Goal: Task Accomplishment & Management: Manage account settings

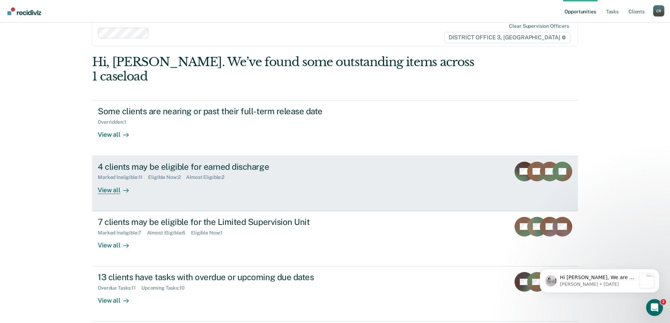
scroll to position [26, 0]
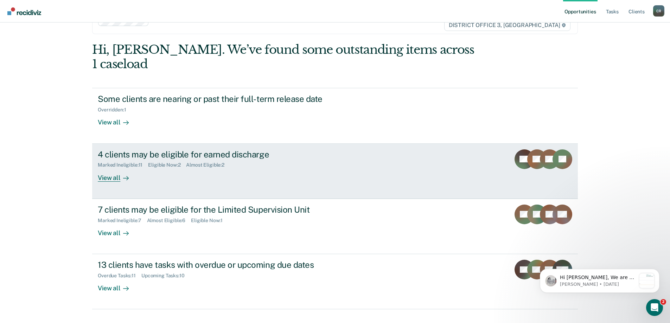
click at [355, 154] on div "4 clients may be eligible for earned discharge Marked Ineligible : 11 Eligible …" at bounding box center [230, 166] width 264 height 32
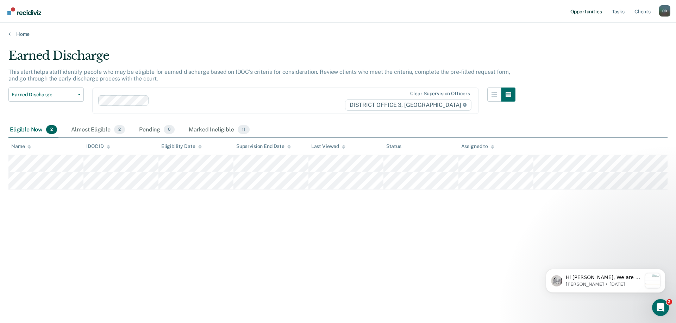
click at [581, 15] on link "Opportunities" at bounding box center [586, 11] width 34 height 23
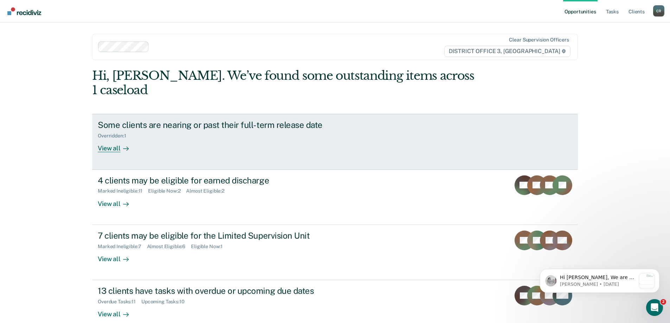
click at [365, 142] on link "Some clients are nearing or past their full-term release date Overridden : 1 Vi…" at bounding box center [335, 142] width 486 height 56
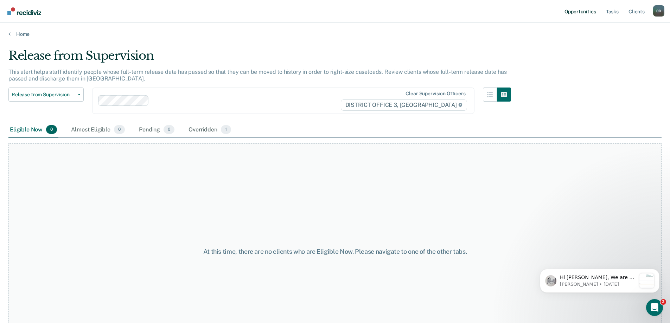
click at [583, 15] on link "Opportunities" at bounding box center [580, 11] width 34 height 23
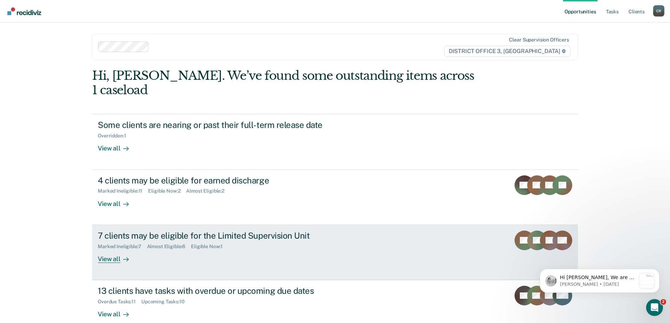
click at [374, 231] on link "7 clients may be eligible for the Limited Supervision Unit Marked Ineligible : …" at bounding box center [335, 252] width 486 height 55
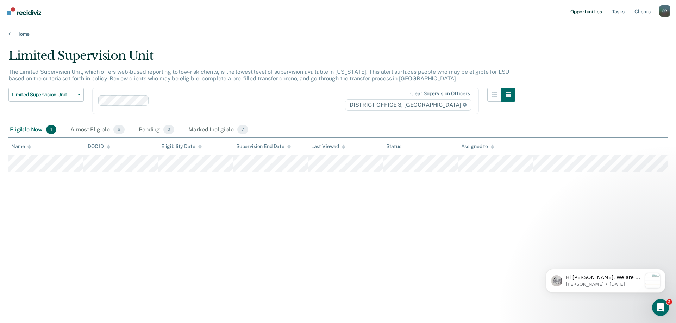
click at [588, 17] on link "Opportunities" at bounding box center [586, 11] width 34 height 23
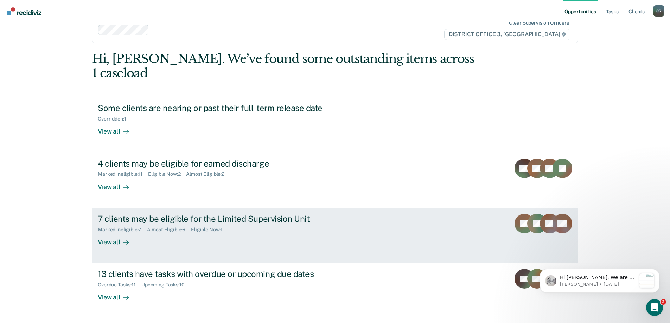
scroll to position [26, 0]
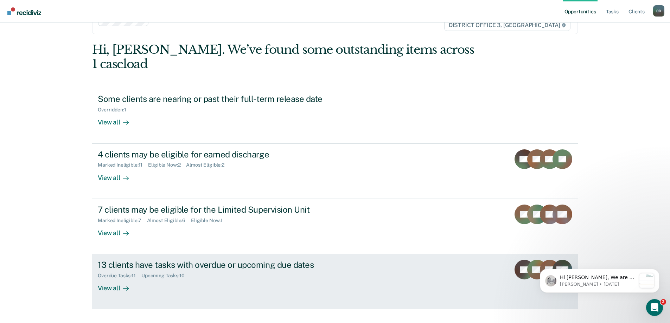
click at [385, 256] on link "13 clients have tasks with overdue or upcoming due dates Overdue Tasks : 11 Upc…" at bounding box center [335, 281] width 486 height 55
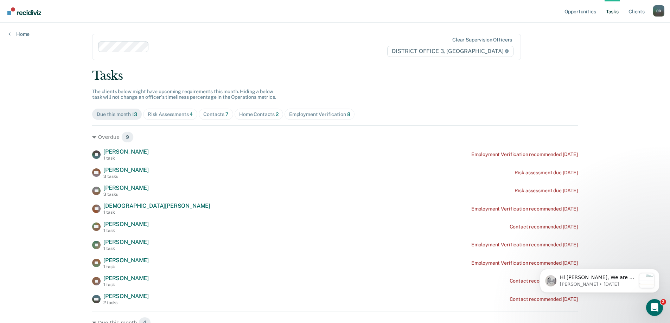
scroll to position [106, 0]
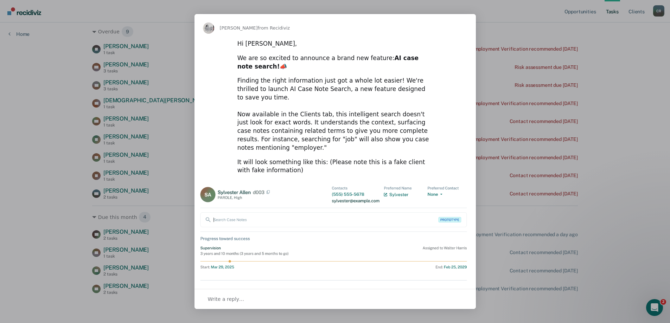
scroll to position [0, 0]
click at [463, 27] on span "Close" at bounding box center [463, 26] width 25 height 25
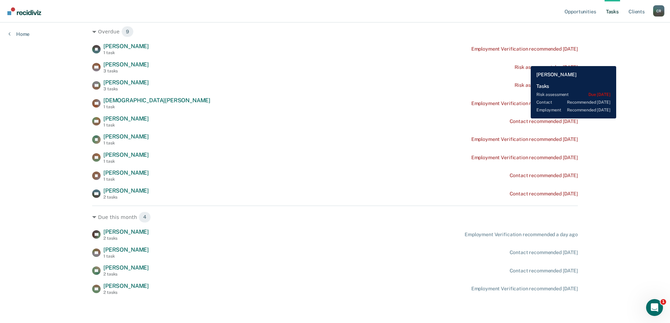
scroll to position [35, 0]
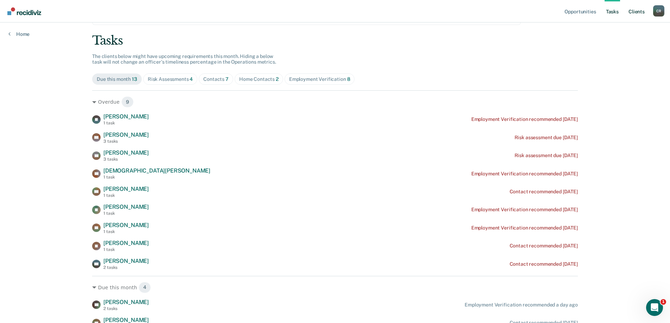
click at [636, 13] on link "Client s" at bounding box center [636, 11] width 19 height 23
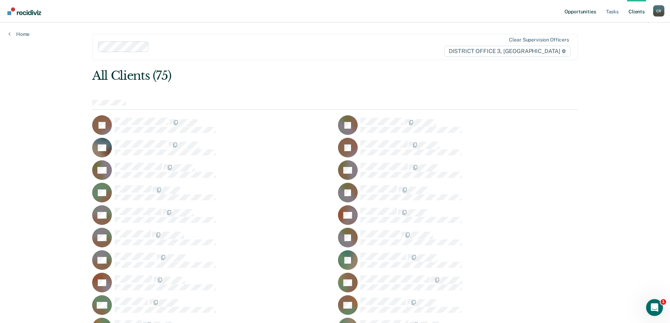
click at [588, 11] on link "Opportunities" at bounding box center [580, 11] width 34 height 23
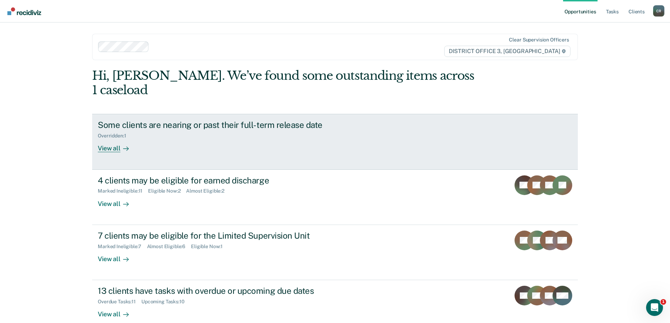
click at [356, 124] on div "Some clients are nearing or past their full-term release date Overridden : 1 Vi…" at bounding box center [230, 136] width 264 height 32
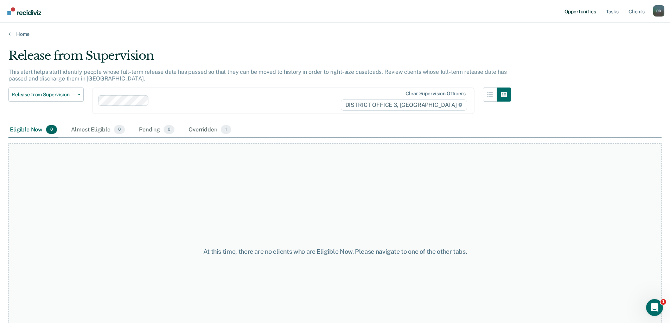
click at [595, 13] on link "Opportunities" at bounding box center [580, 11] width 34 height 23
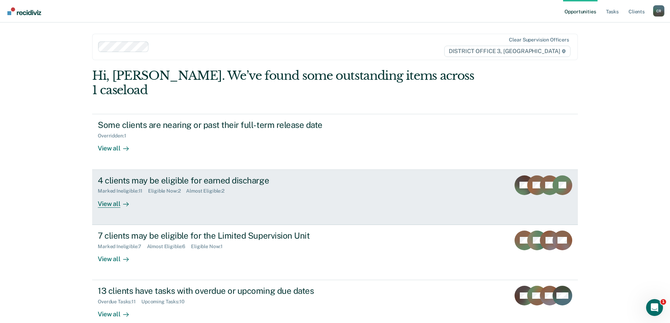
click at [360, 176] on div "4 clients may be eligible for earned discharge Marked Ineligible : 11 Eligible …" at bounding box center [230, 192] width 264 height 32
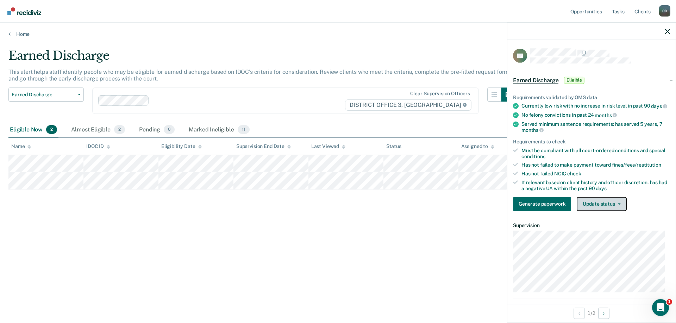
click at [608, 210] on button "Update status" at bounding box center [601, 204] width 50 height 14
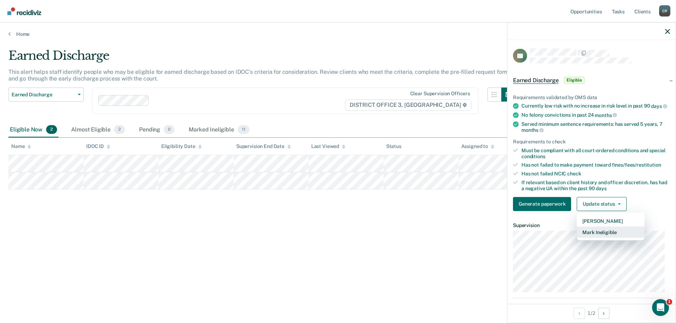
click at [605, 237] on button "Mark Ineligible" at bounding box center [610, 232] width 68 height 11
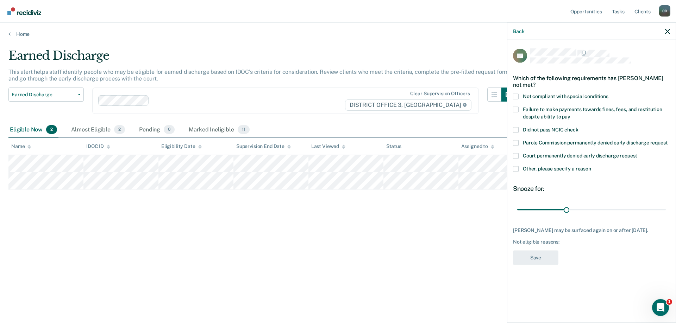
click at [520, 170] on label "Other, please specify a reason" at bounding box center [591, 169] width 157 height 7
click at [591, 166] on input "Other, please specify a reason" at bounding box center [591, 166] width 0 height 0
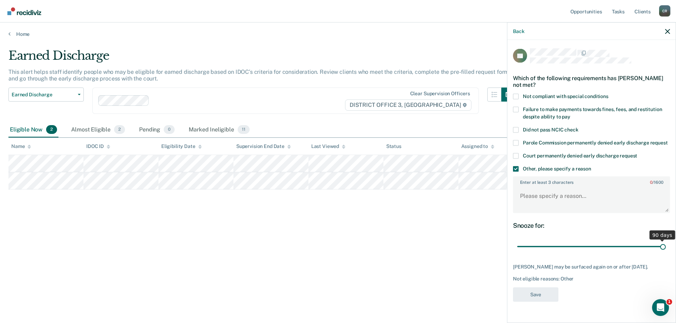
drag, startPoint x: 567, startPoint y: 244, endPoint x: 645, endPoint y: 243, distance: 78.5
type input "90"
click at [665, 252] on input "range" at bounding box center [591, 247] width 149 height 12
click at [571, 198] on textarea "Enter at least 3 characters 0 / 1600" at bounding box center [591, 200] width 156 height 26
type textarea "Has not done 1/2 her time."
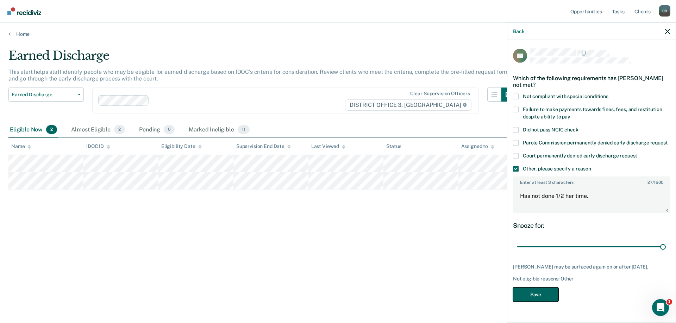
click at [543, 302] on button "Save" at bounding box center [535, 295] width 45 height 14
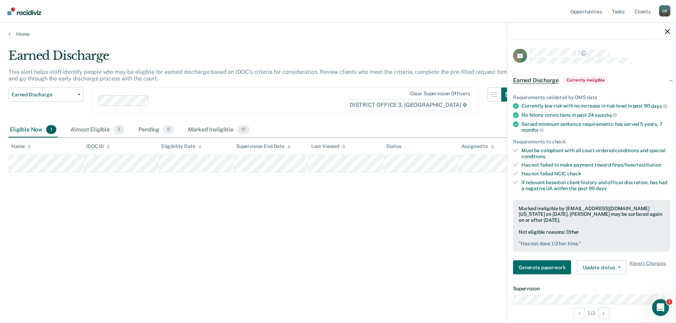
click at [94, 221] on div "Earned Discharge This alert helps staff identify people who may be eligible for…" at bounding box center [337, 160] width 659 height 222
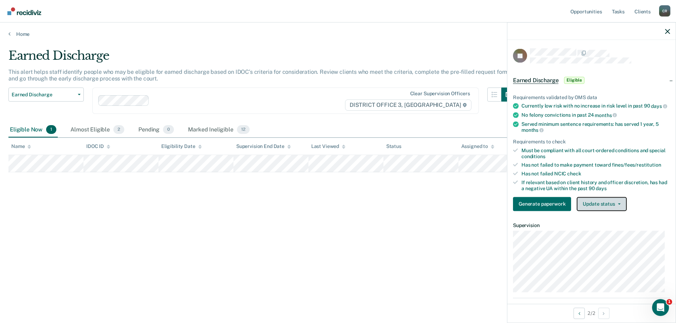
click at [618, 205] on icon "button" at bounding box center [619, 203] width 3 height 1
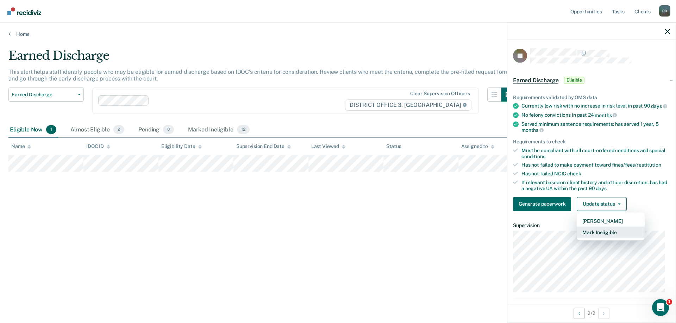
click at [604, 238] on button "Mark Ineligible" at bounding box center [610, 232] width 68 height 11
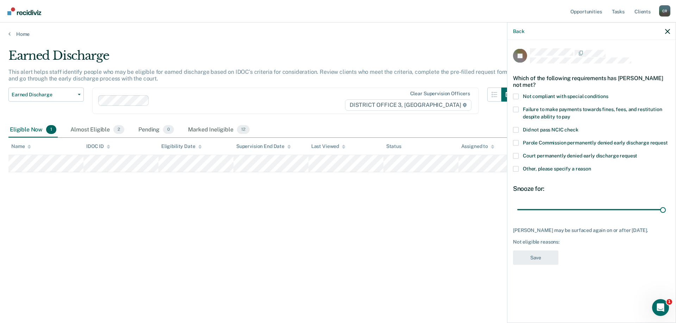
drag, startPoint x: 568, startPoint y: 210, endPoint x: 675, endPoint y: 208, distance: 107.3
type input "90"
click at [665, 208] on input "range" at bounding box center [591, 210] width 149 height 12
click at [516, 171] on span at bounding box center [516, 169] width 6 height 6
click at [591, 166] on input "Other, please specify a reason" at bounding box center [591, 166] width 0 height 0
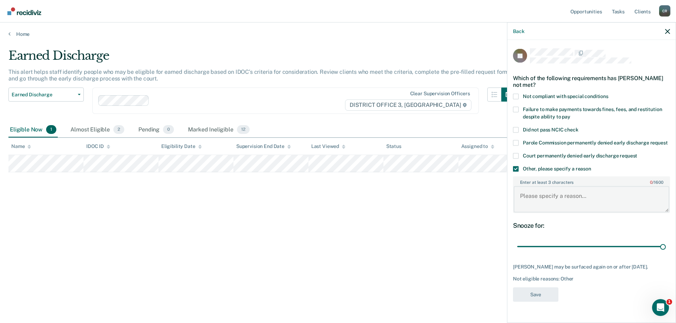
click at [533, 191] on textarea "Enter at least 3 characters 0 / 1600" at bounding box center [591, 200] width 156 height 26
type textarea "Only been on for 1 year out of 7"
click at [542, 297] on button "Save" at bounding box center [535, 295] width 45 height 14
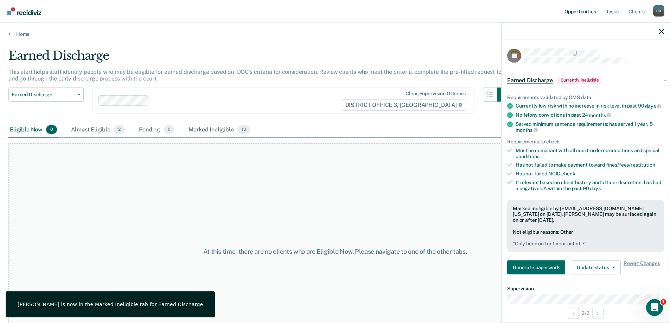
click at [576, 13] on link "Opportunities" at bounding box center [580, 11] width 34 height 23
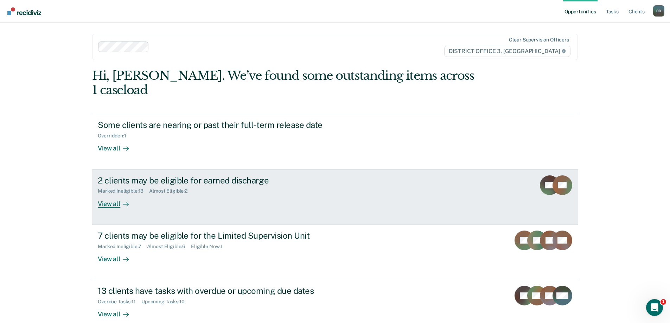
click at [335, 191] on div "2 clients may be eligible for earned discharge Marked Ineligible : 13 Almost El…" at bounding box center [230, 192] width 264 height 32
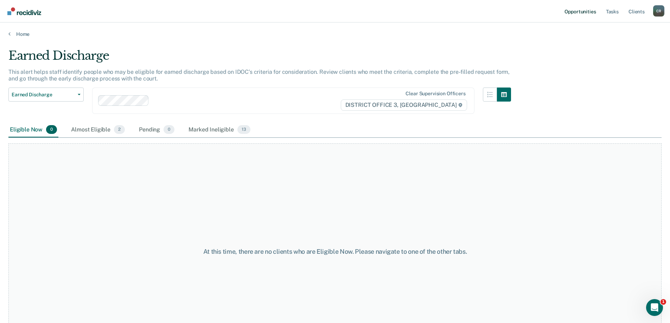
click at [590, 13] on link "Opportunities" at bounding box center [580, 11] width 34 height 23
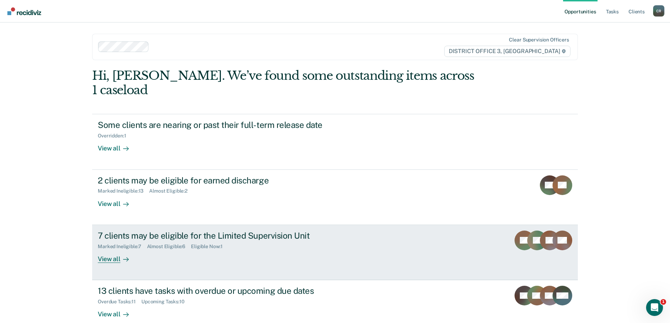
click at [367, 238] on link "7 clients may be eligible for the Limited Supervision Unit Marked Ineligible : …" at bounding box center [335, 252] width 486 height 55
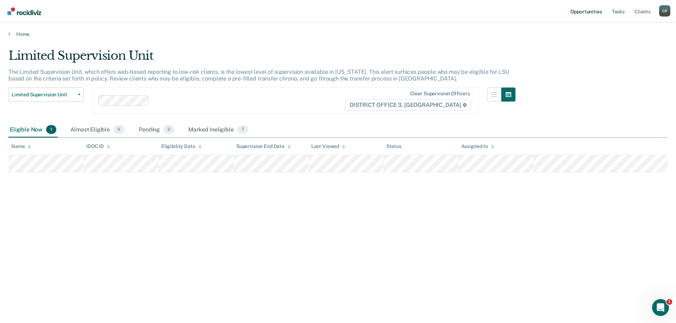
click at [577, 7] on link "Opportunities" at bounding box center [586, 11] width 34 height 23
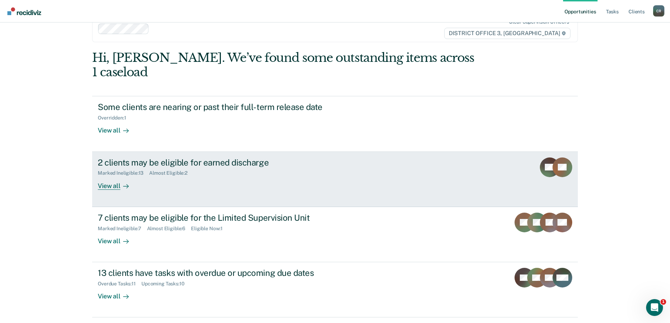
scroll to position [26, 0]
